Goal: Information Seeking & Learning: Learn about a topic

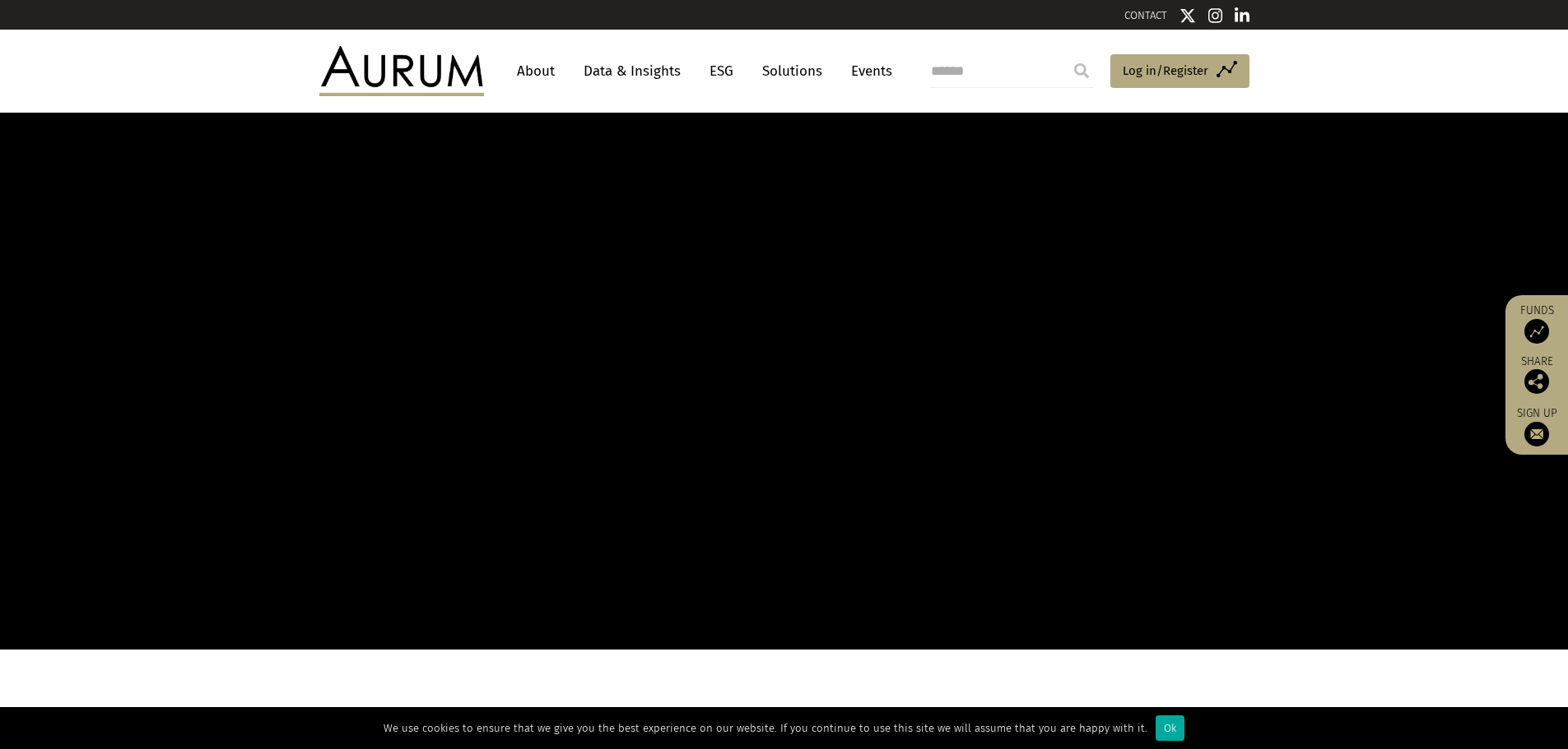
click at [616, 71] on link "Data & Insights" at bounding box center [632, 70] width 113 height 30
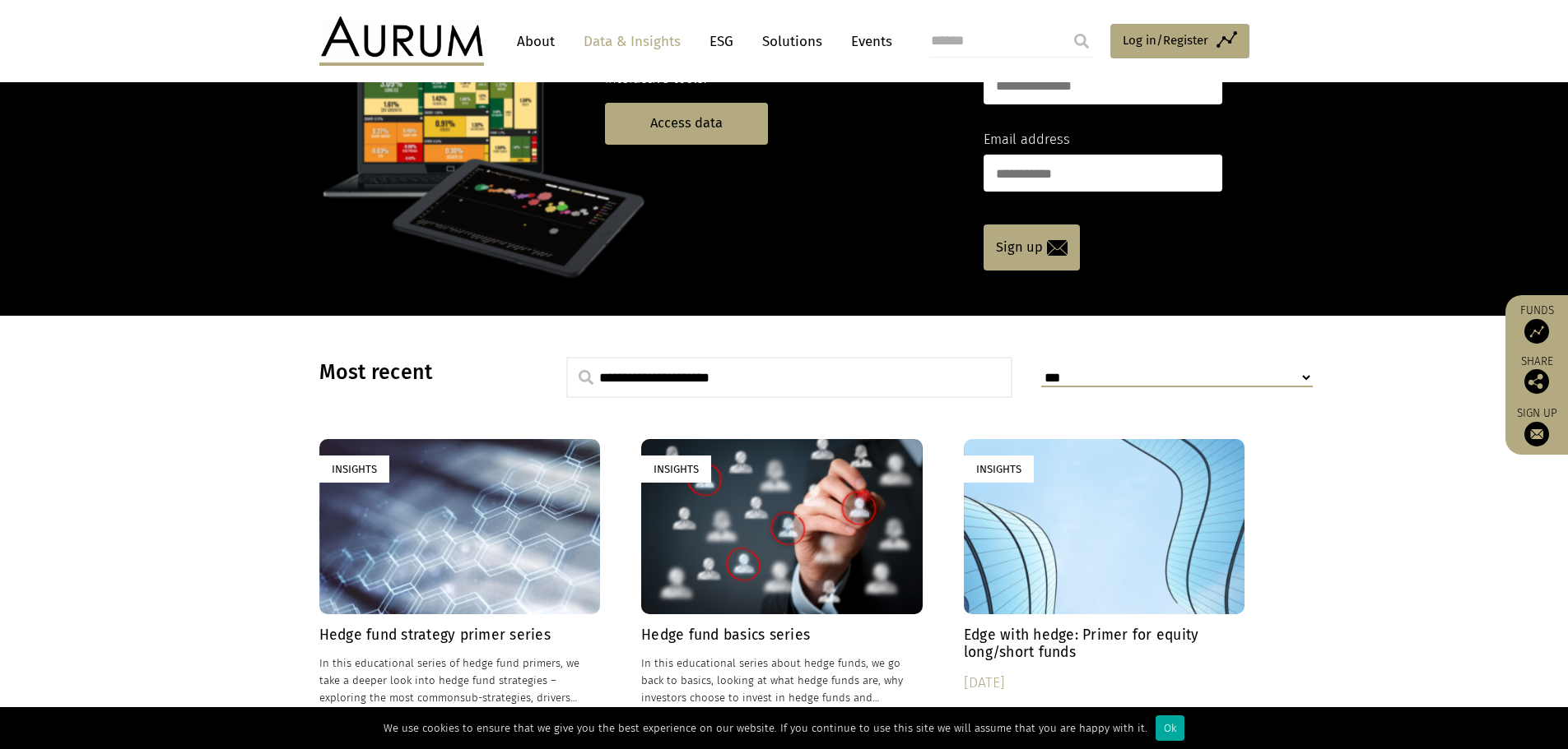
scroll to position [164, 0]
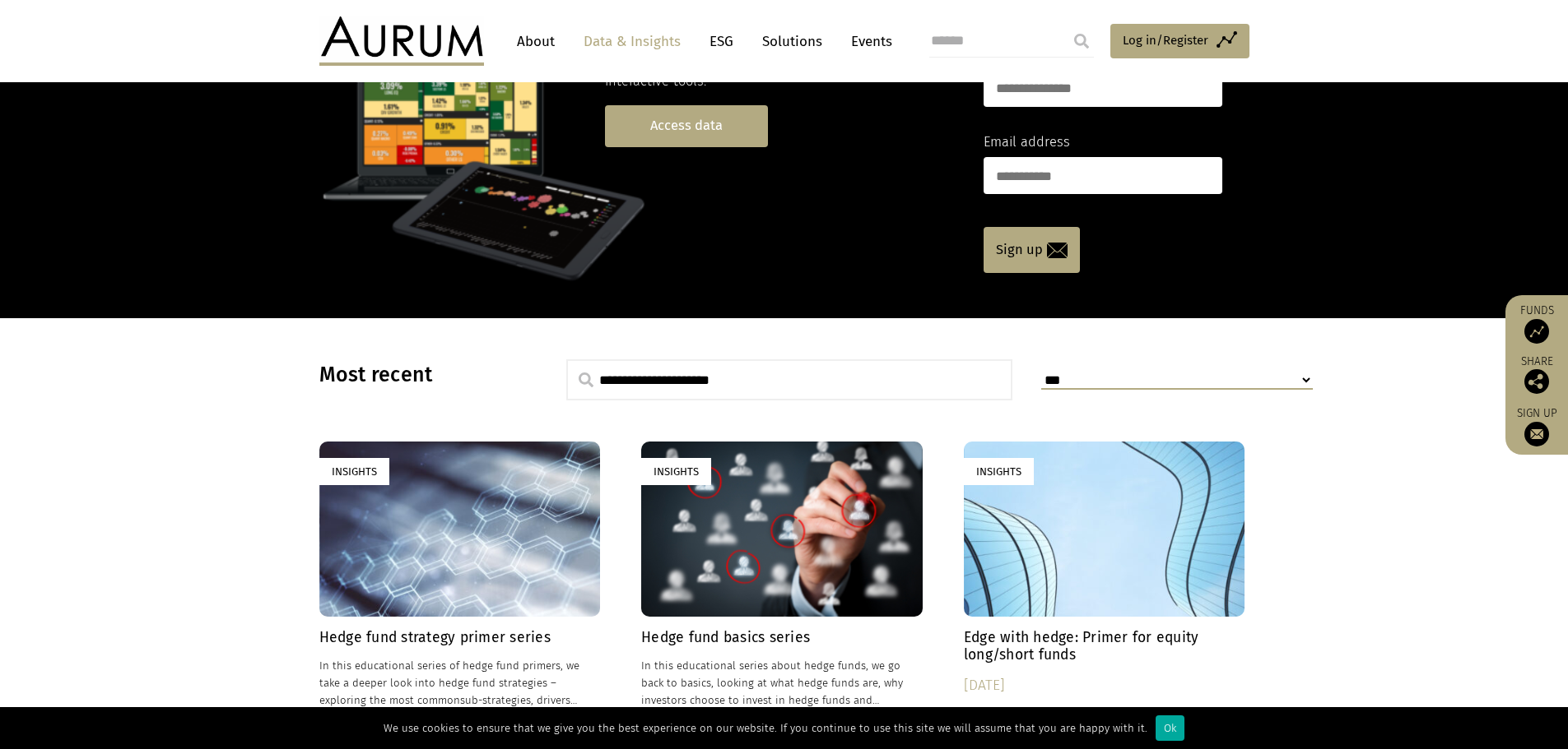
click at [676, 132] on link "Access data" at bounding box center [686, 126] width 163 height 42
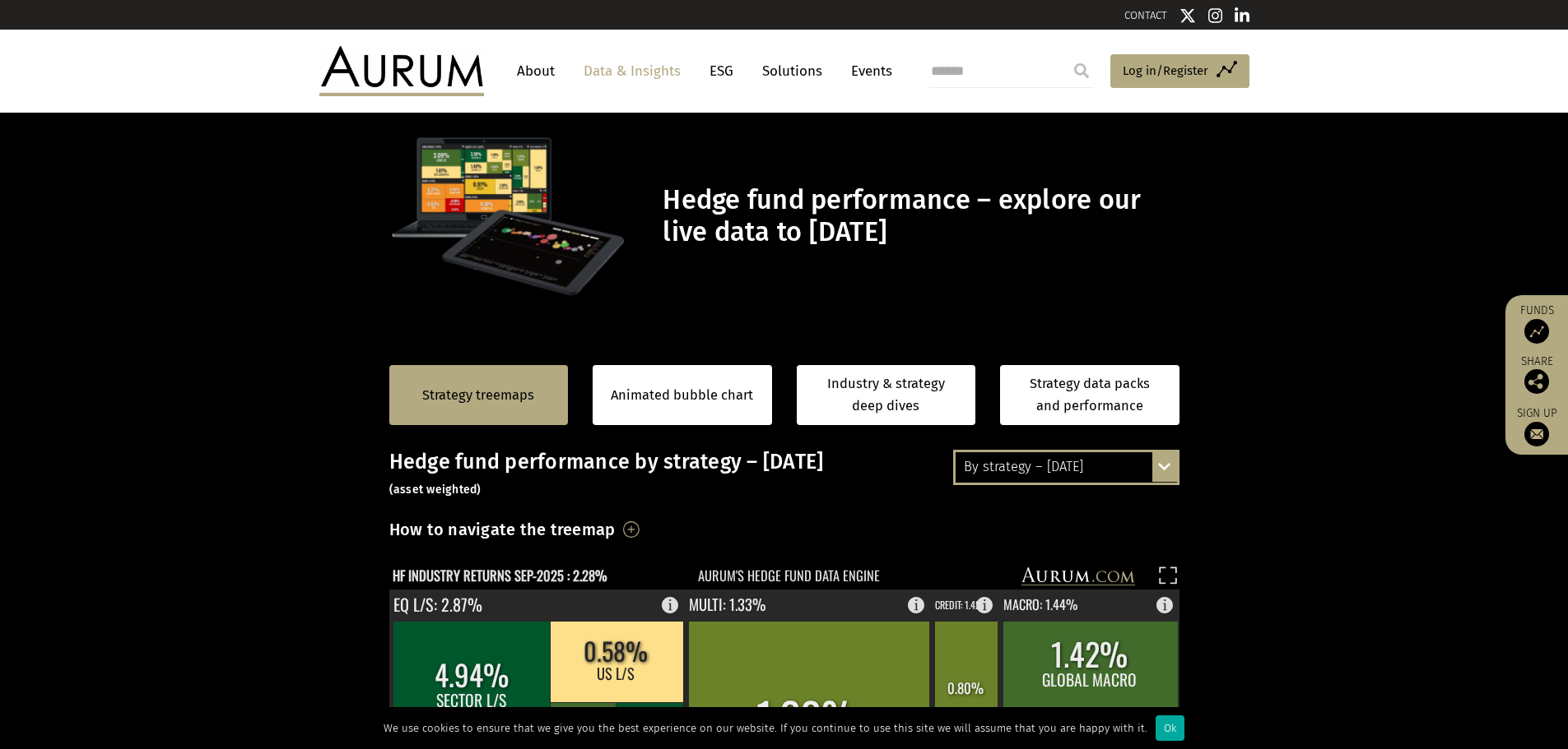
click at [1097, 473] on div "By strategy – September 2025" at bounding box center [1066, 467] width 221 height 29
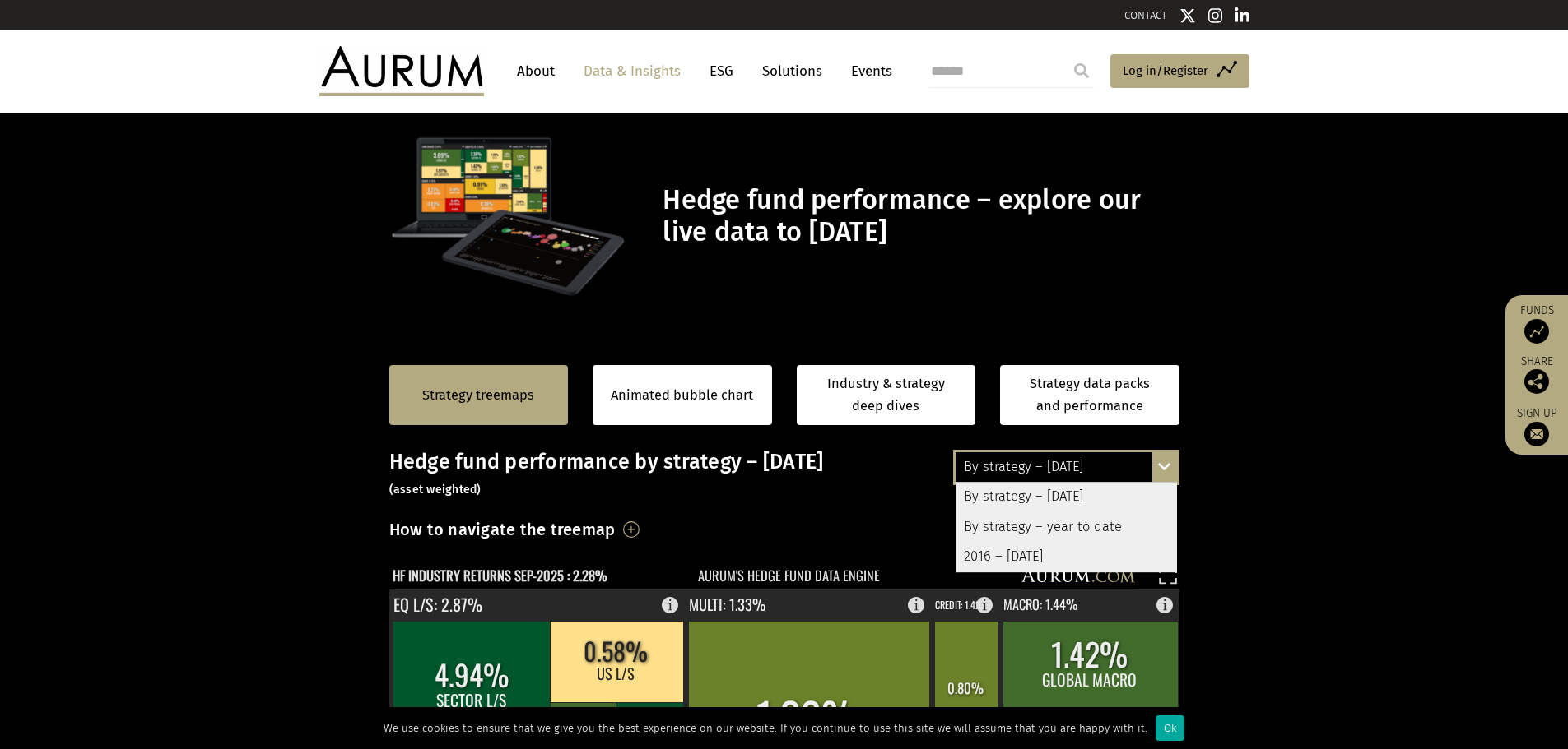
click at [1098, 470] on div "By strategy – [DATE]" at bounding box center [1066, 467] width 221 height 29
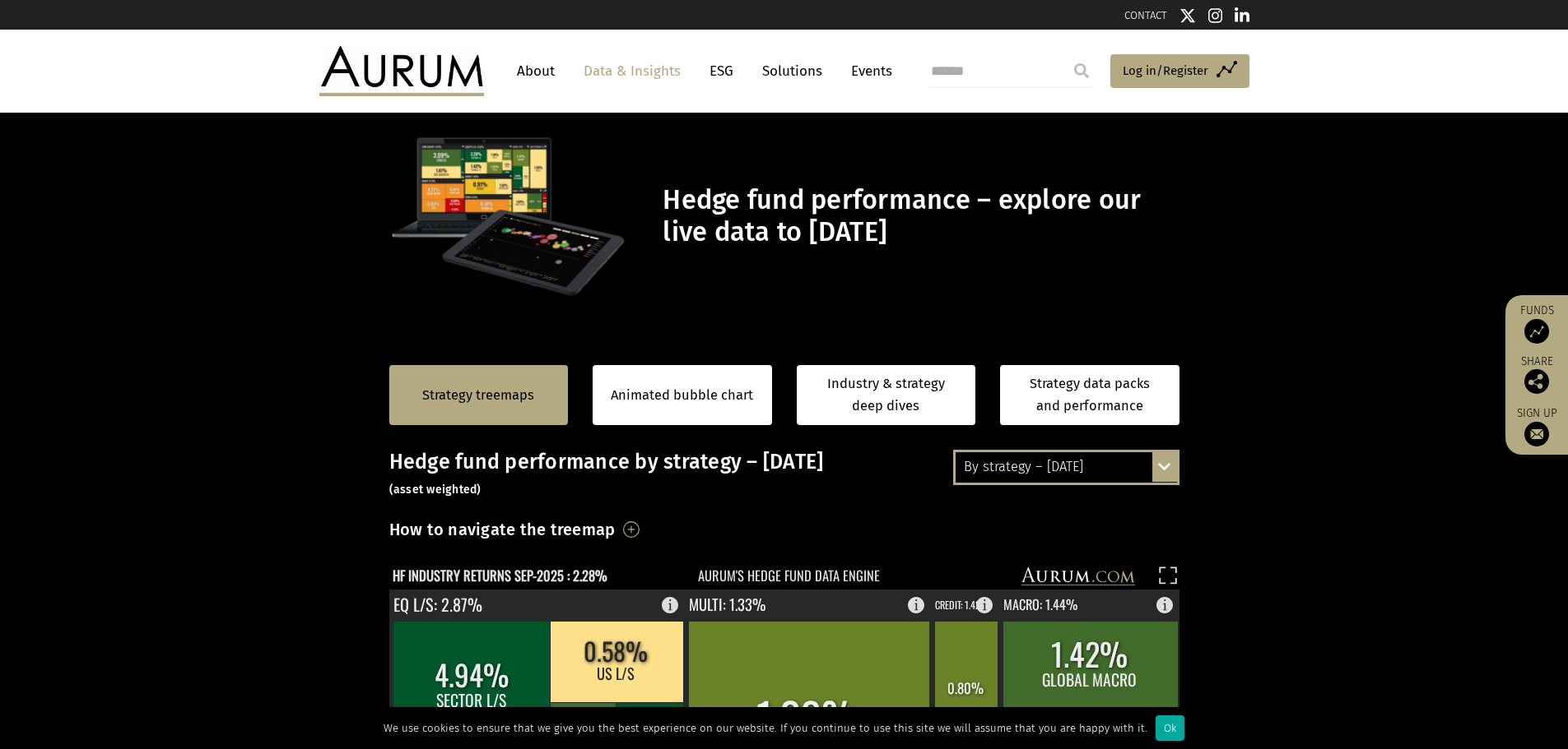
click at [615, 530] on h3 "How to navigate the treemap" at bounding box center [502, 529] width 226 height 28
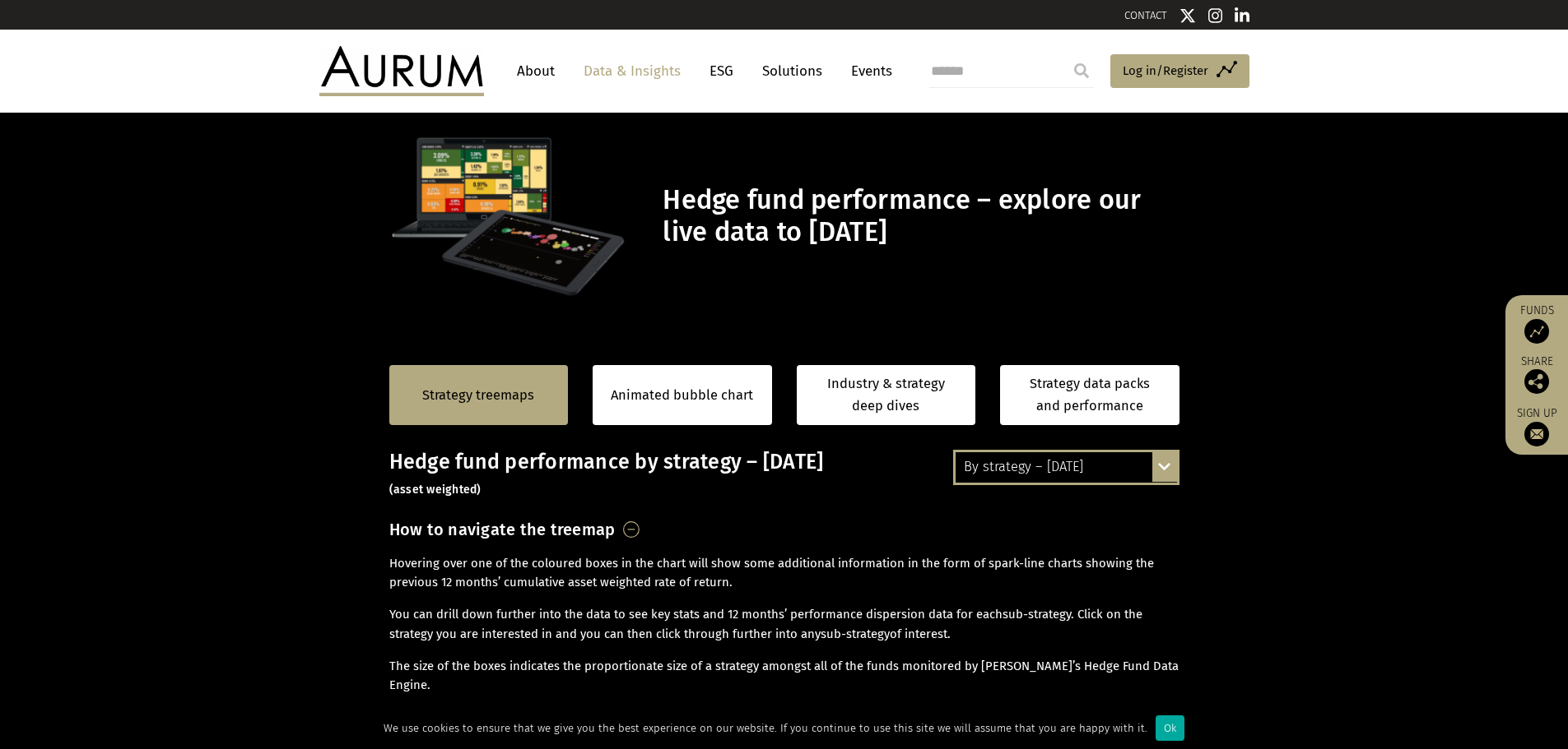
click at [615, 530] on h3 "How to navigate the treemap" at bounding box center [502, 529] width 226 height 28
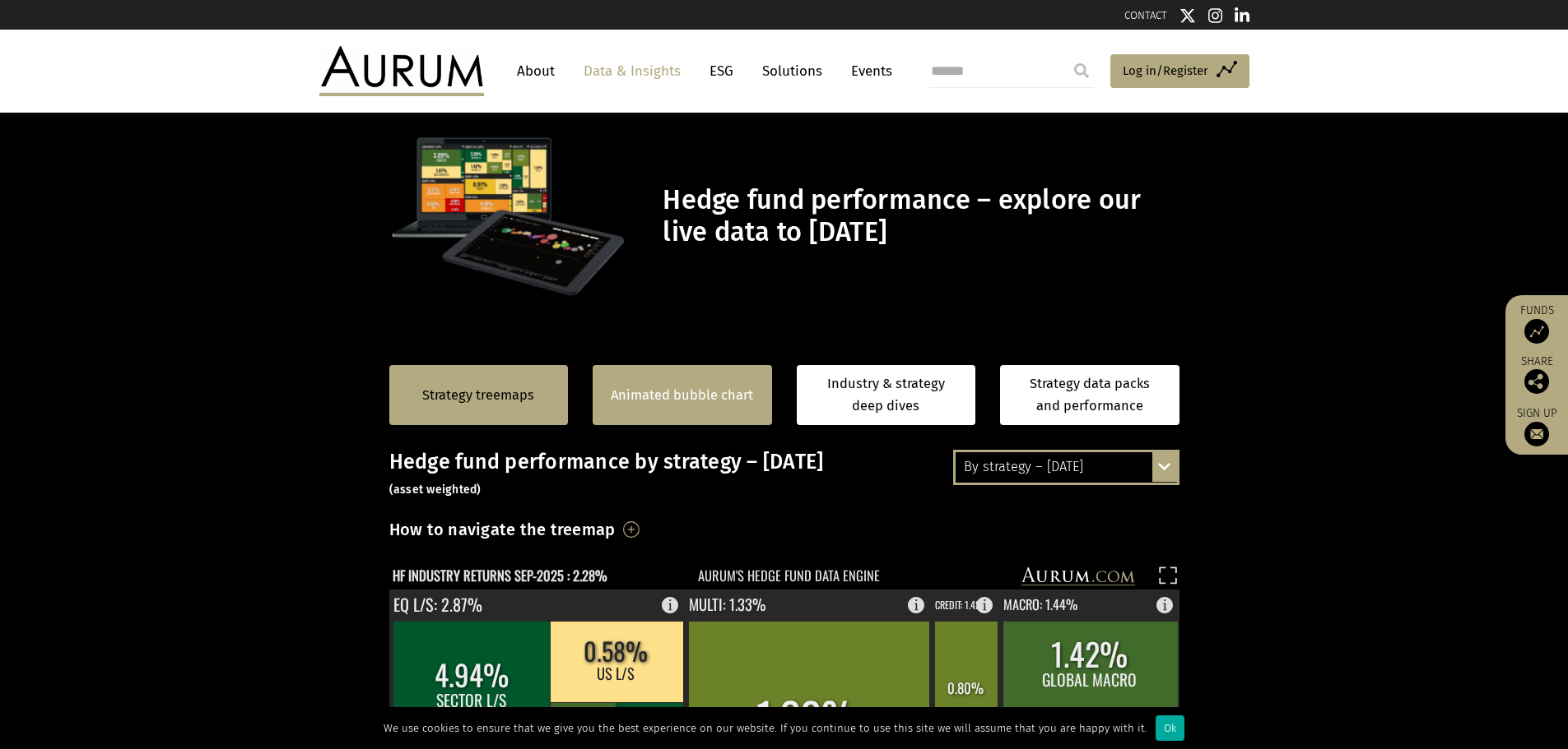
click at [643, 406] on link "Animated bubble chart" at bounding box center [682, 396] width 143 height 22
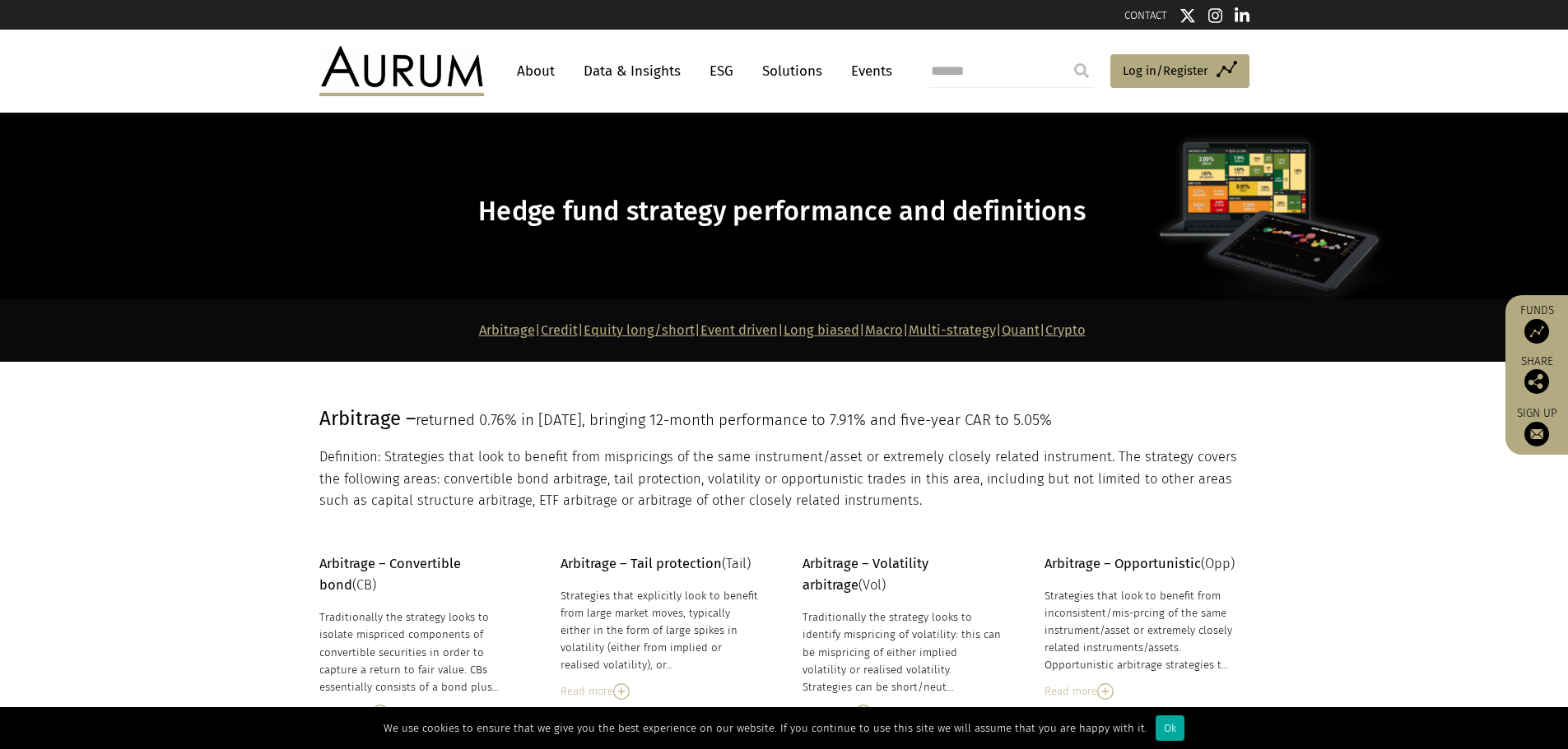
click at [672, 77] on link "Data & Insights" at bounding box center [632, 70] width 113 height 30
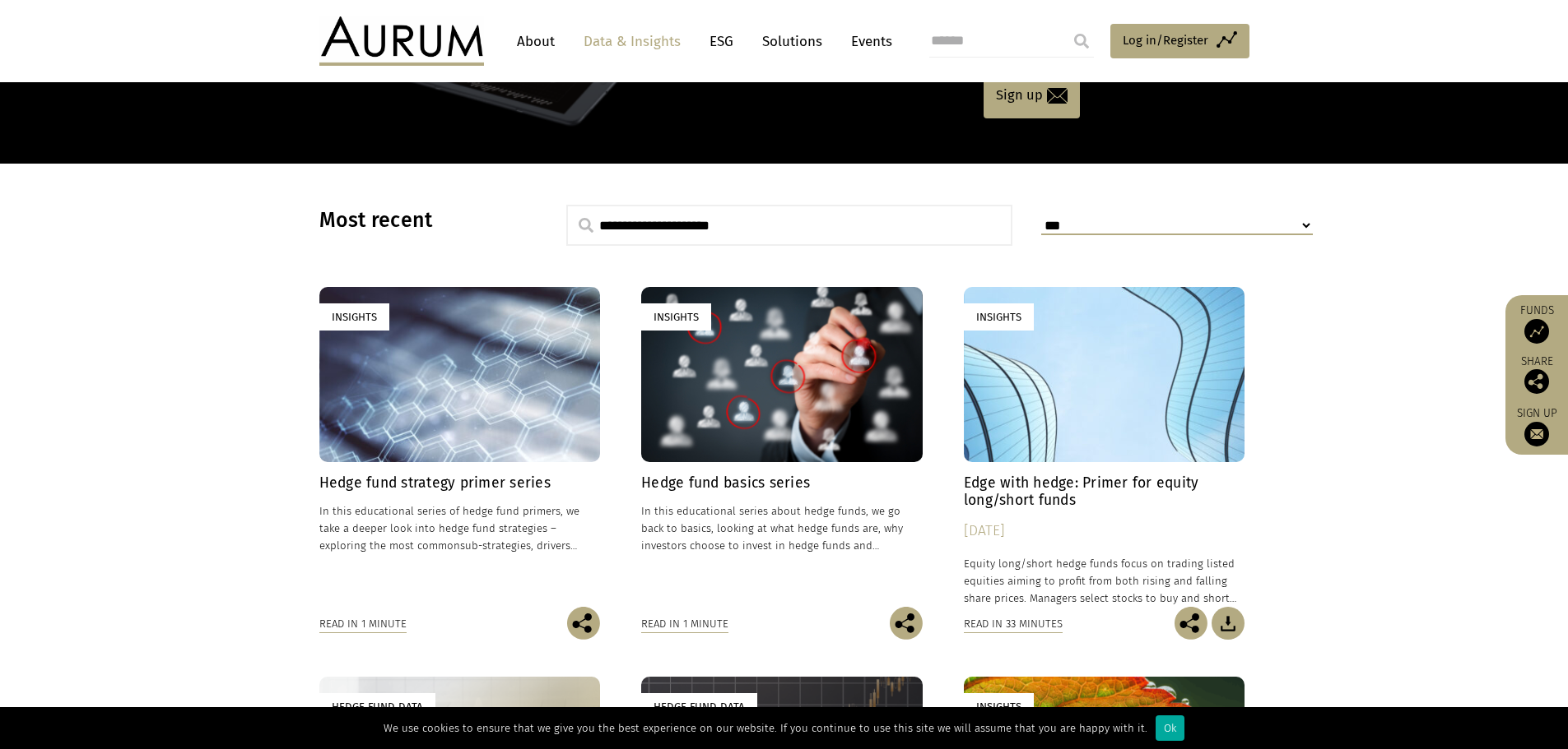
scroll to position [329, 0]
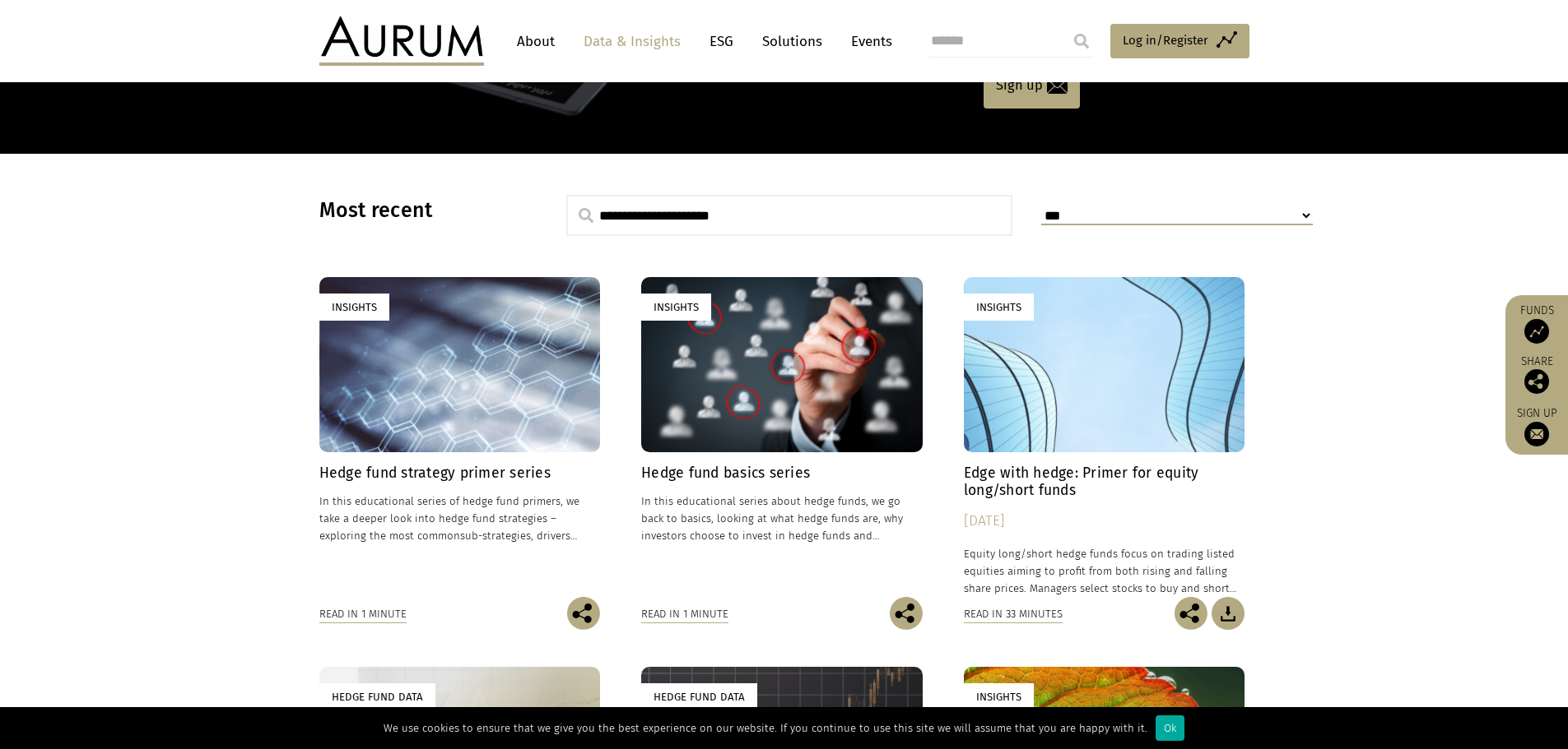
click at [466, 378] on div "Insights" at bounding box center [460, 364] width 282 height 175
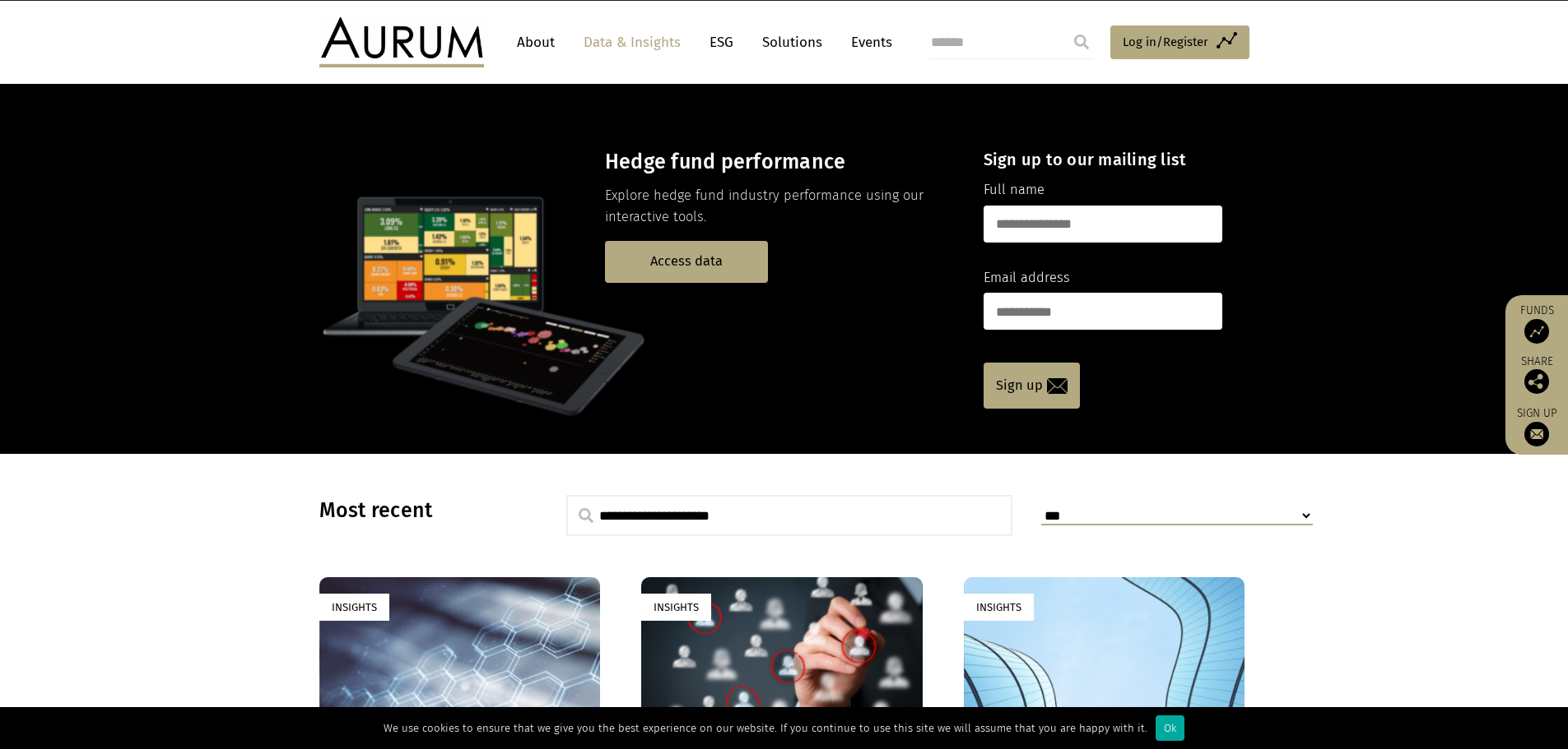
scroll to position [0, 0]
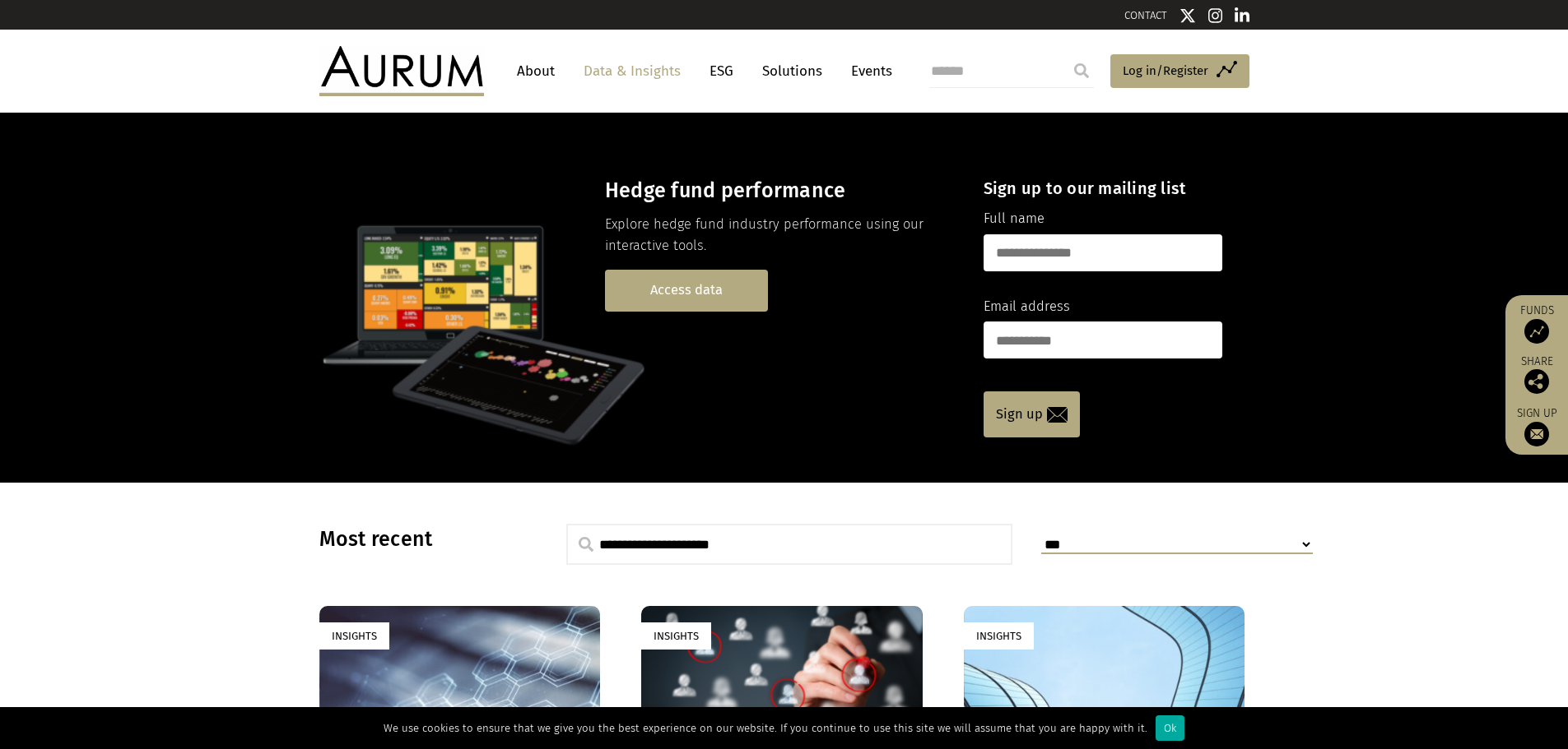
click at [692, 290] on link "Access data" at bounding box center [686, 290] width 163 height 42
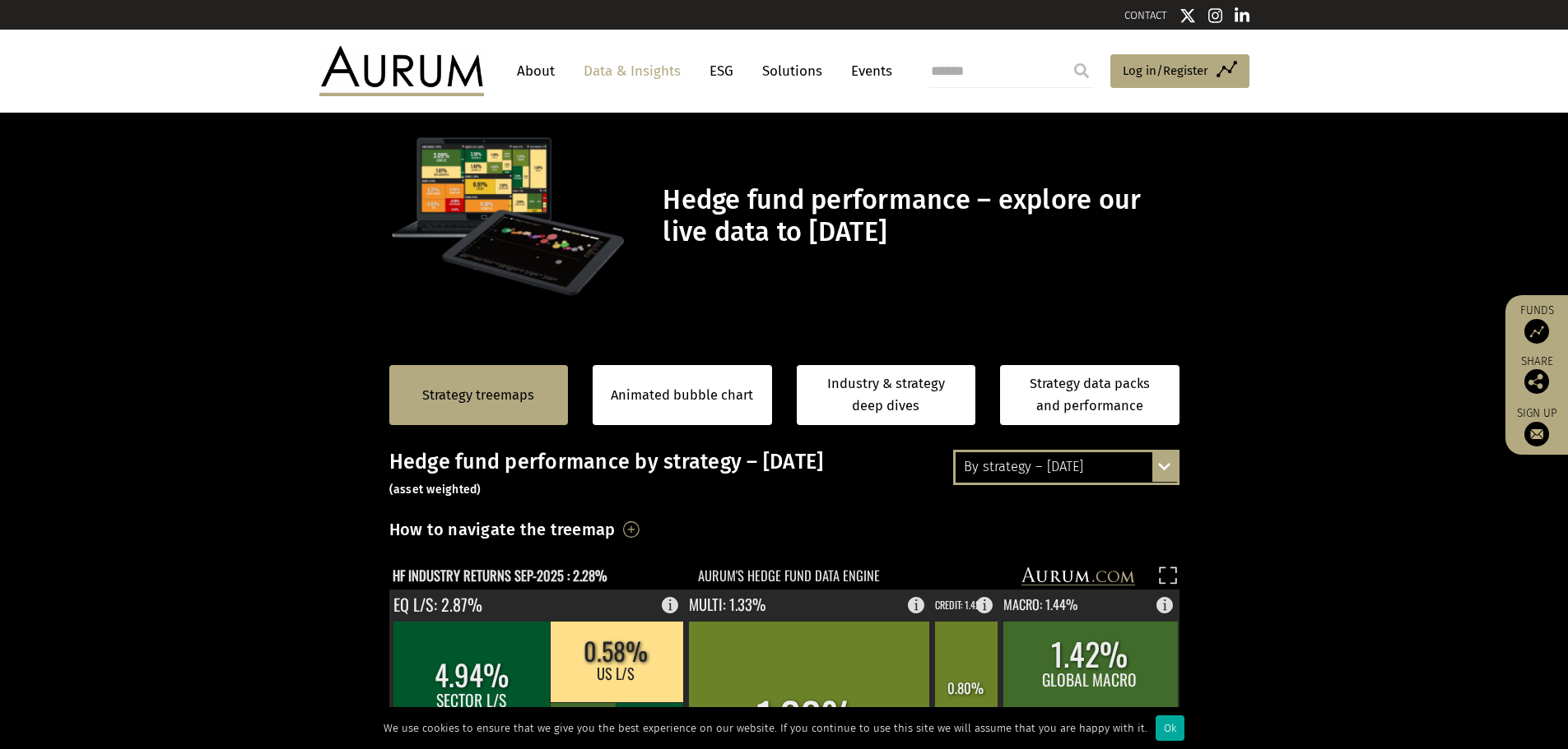
click at [1091, 491] on h3 "Hedge fund performance by strategy – [DATE] (asset weighted)" at bounding box center [784, 474] width 790 height 49
click at [1091, 474] on div "By strategy – [DATE]" at bounding box center [1066, 467] width 221 height 29
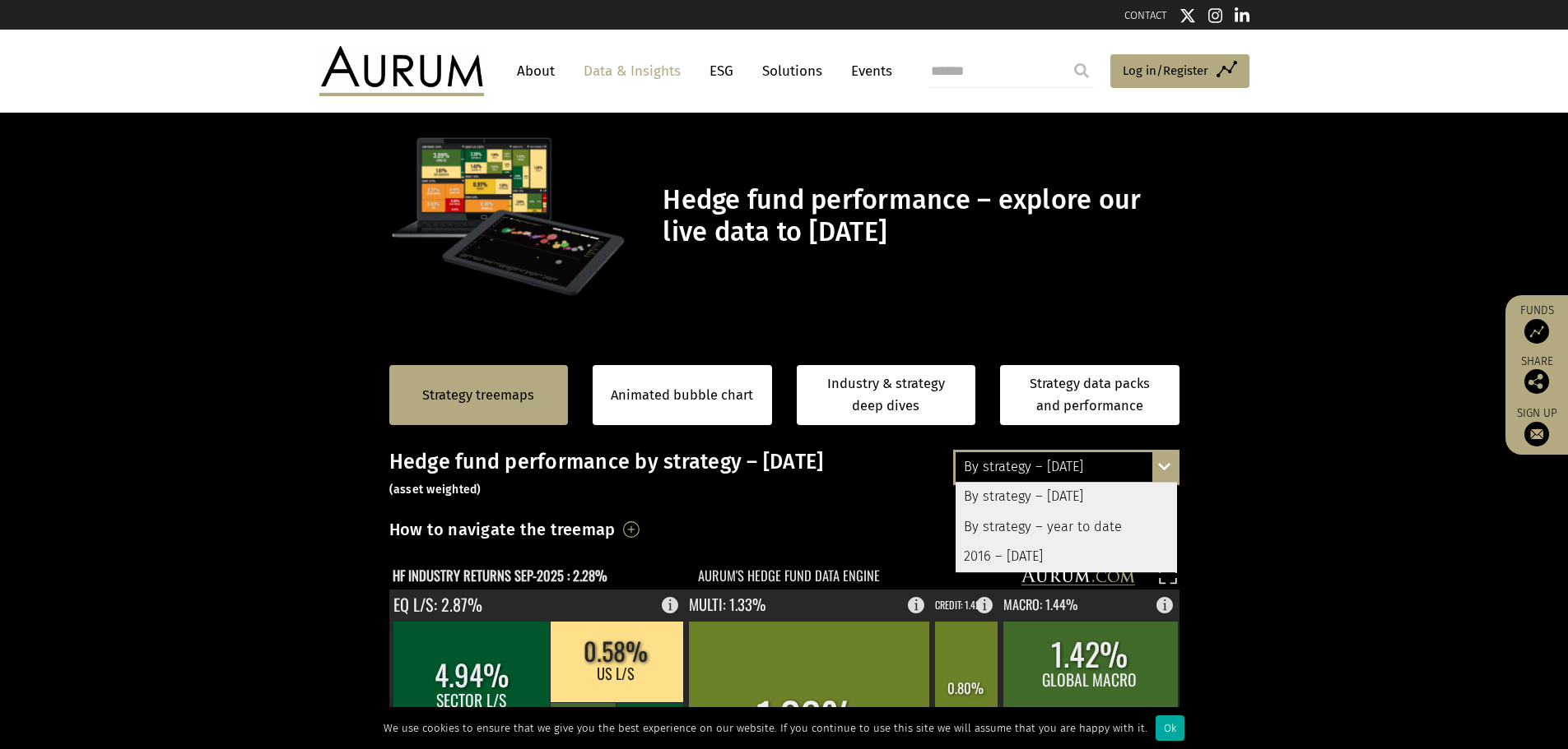
click at [1040, 459] on div "By strategy – [DATE]" at bounding box center [1066, 467] width 221 height 29
